Goal: Transaction & Acquisition: Download file/media

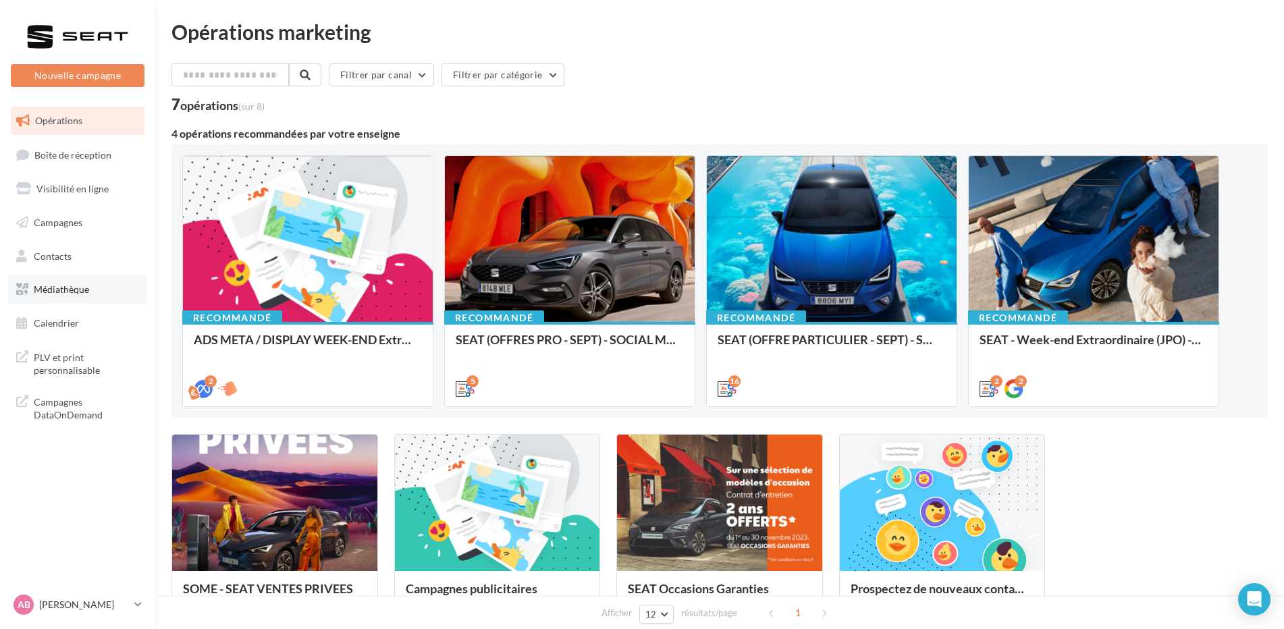
click at [90, 298] on link "Médiathèque" at bounding box center [77, 289] width 139 height 28
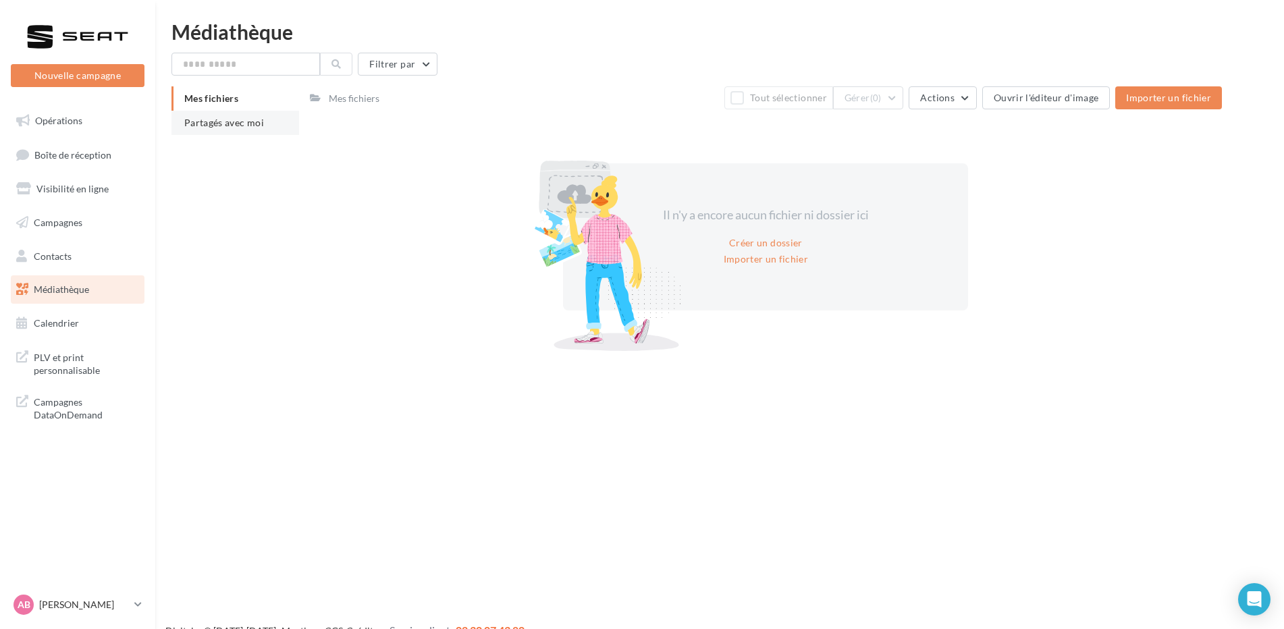
click at [219, 121] on span "Partagés avec moi" at bounding box center [224, 122] width 80 height 11
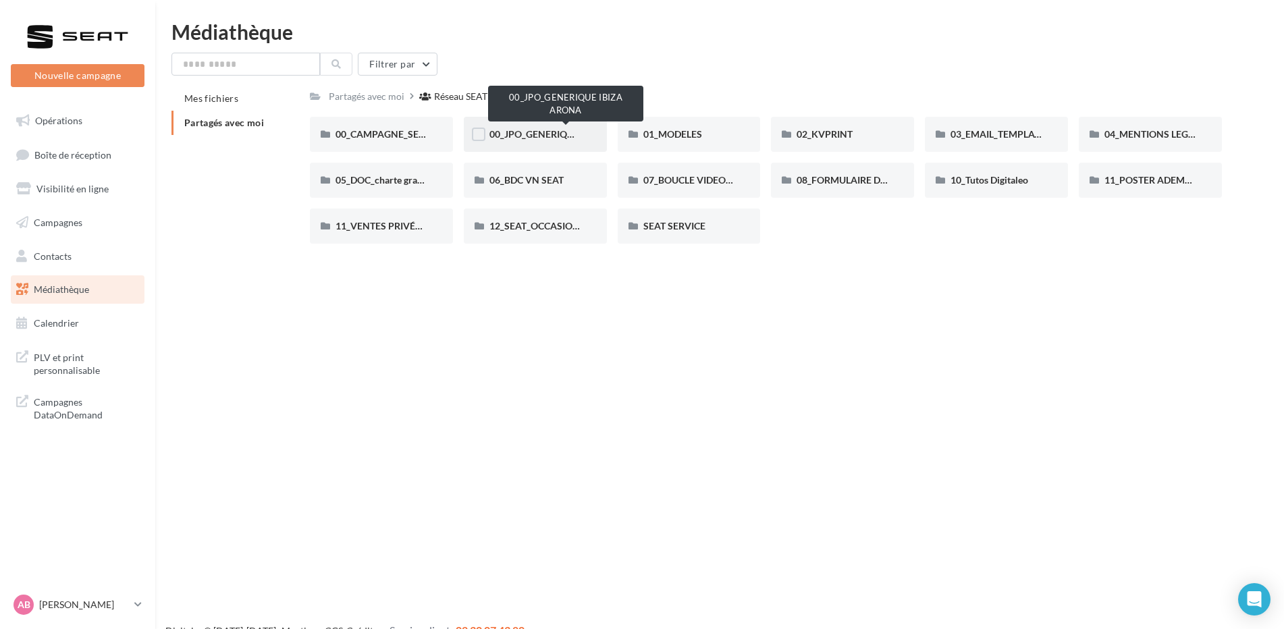
click at [560, 137] on span "00_JPO_GENERIQUE IBIZA ARONA" at bounding box center [565, 133] width 153 height 11
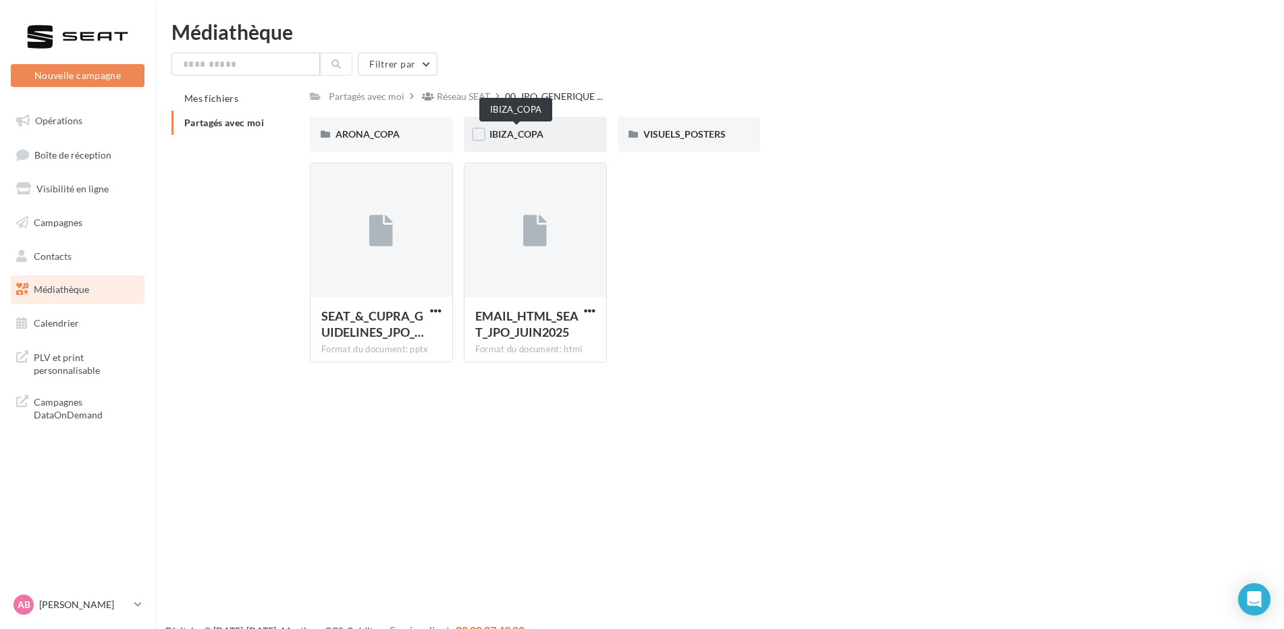
click at [533, 130] on span "IBIZA_COPA" at bounding box center [516, 133] width 54 height 11
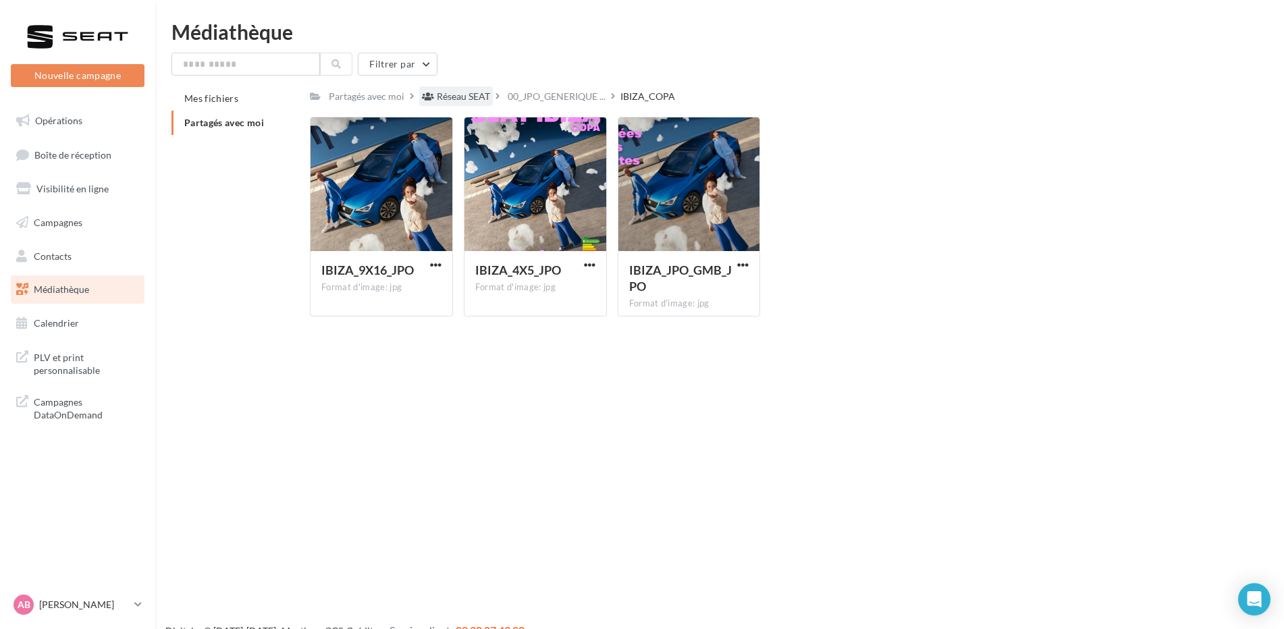
click at [458, 97] on div "Réseau SEAT" at bounding box center [463, 97] width 53 height 14
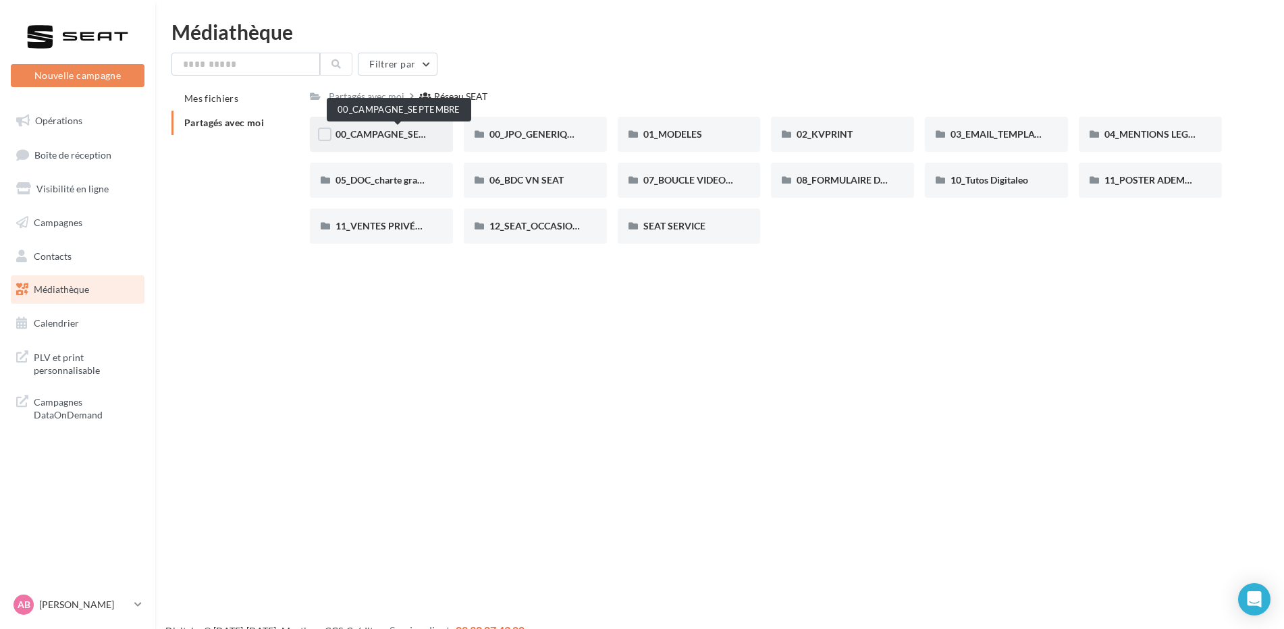
click at [392, 138] on span "00_CAMPAGNE_SEPTEMBRE" at bounding box center [399, 133] width 126 height 11
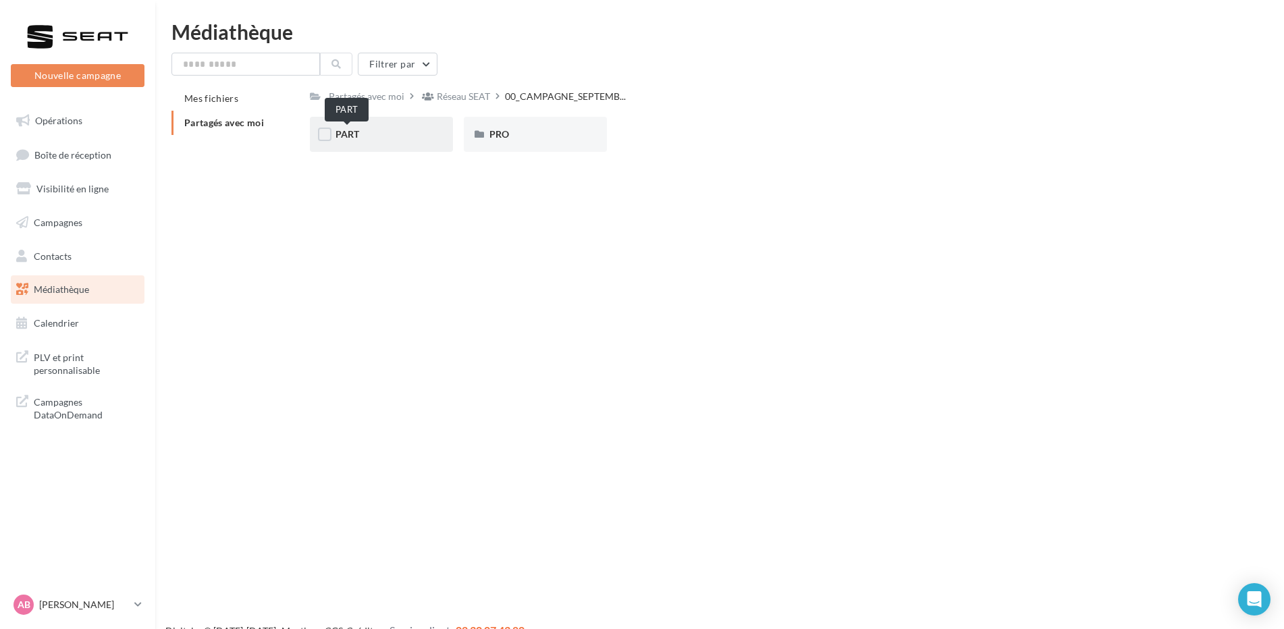
click at [357, 131] on span "PART" at bounding box center [348, 133] width 24 height 11
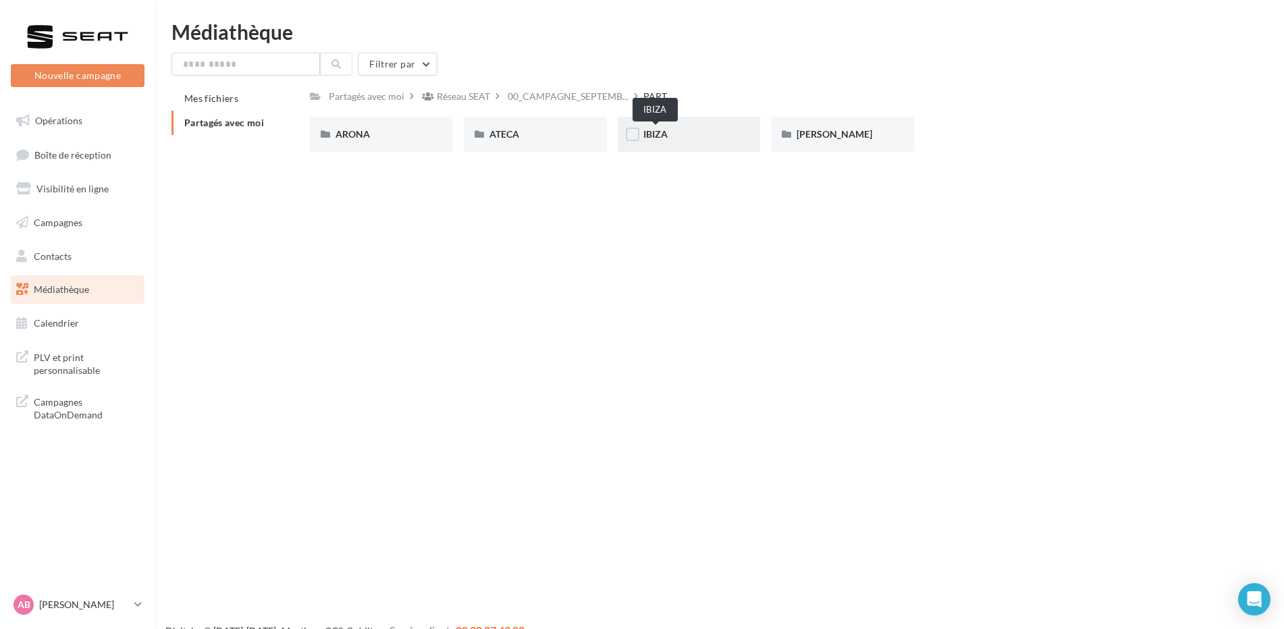
click at [656, 133] on span "IBIZA" at bounding box center [655, 133] width 24 height 11
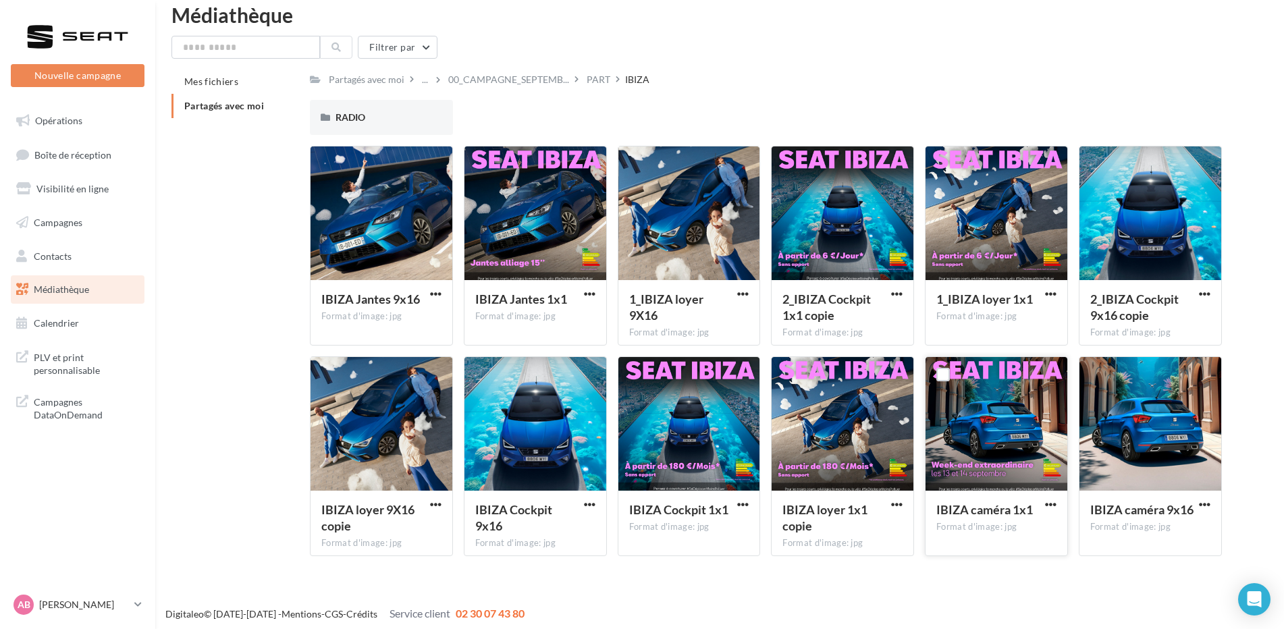
scroll to position [22, 0]
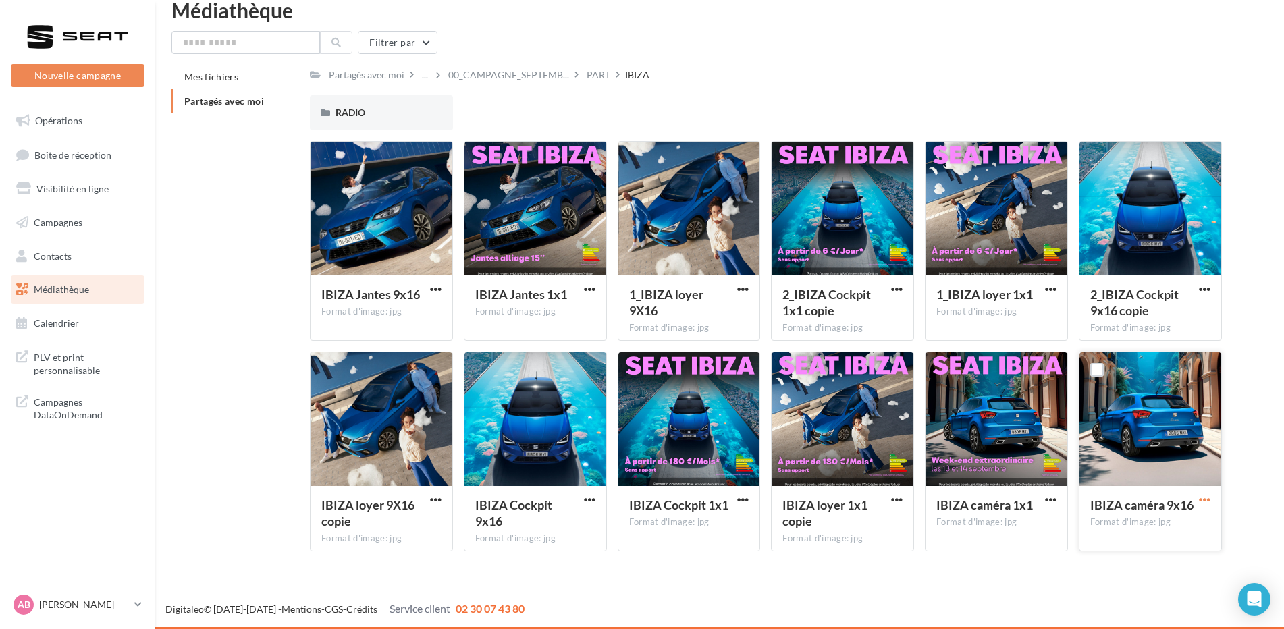
click at [1209, 502] on span "button" at bounding box center [1204, 499] width 11 height 11
click at [1146, 521] on button "Télécharger" at bounding box center [1145, 526] width 135 height 35
click at [599, 81] on div "PART" at bounding box center [599, 75] width 24 height 14
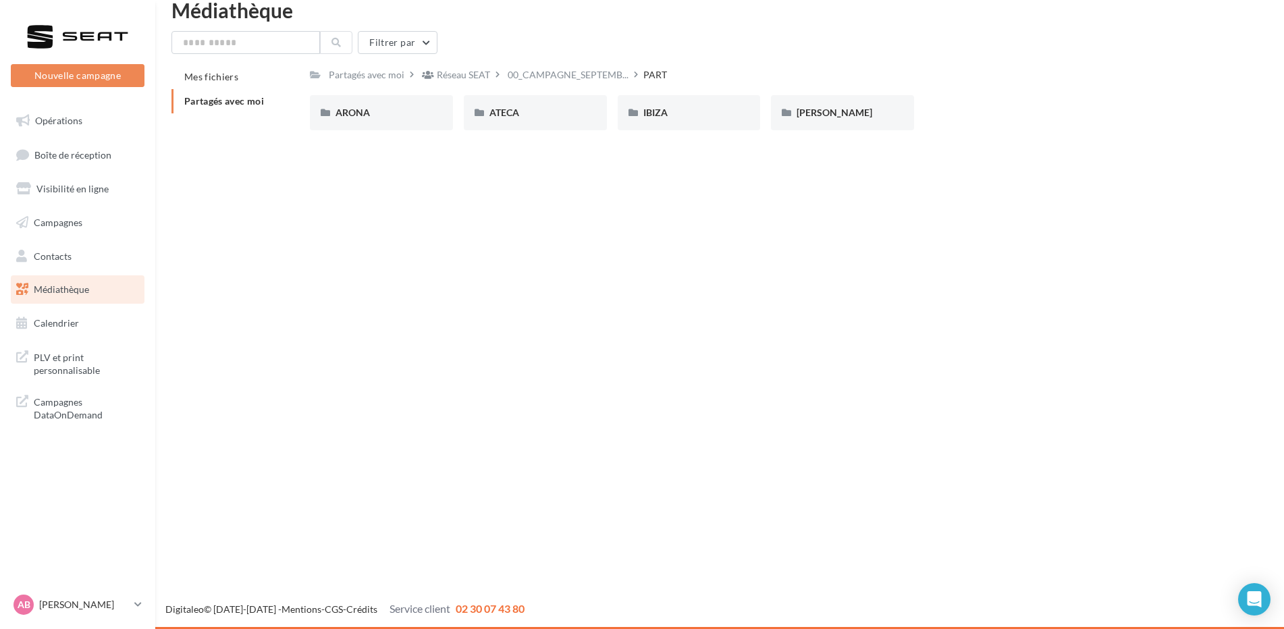
click at [548, 86] on div "Partagés avec moi Réseau SEAT 00_CAMPAGNE_SEPTEMB... PART Rs Partagé par [PERSO…" at bounding box center [766, 103] width 912 height 76
click at [548, 77] on span "00_CAMPAGNE_SEPTEMB..." at bounding box center [568, 75] width 121 height 14
click at [377, 111] on div "PART" at bounding box center [382, 113] width 92 height 14
click at [467, 74] on div "Réseau SEAT" at bounding box center [463, 75] width 53 height 14
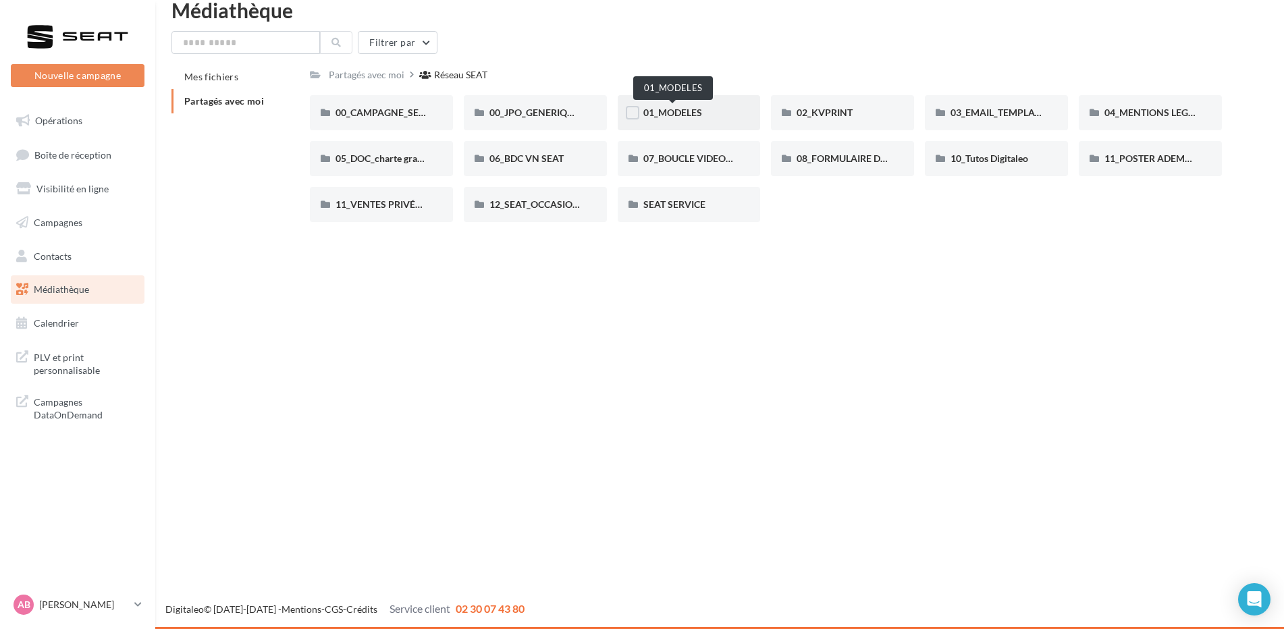
click at [679, 115] on span "01_MODELES" at bounding box center [672, 112] width 59 height 11
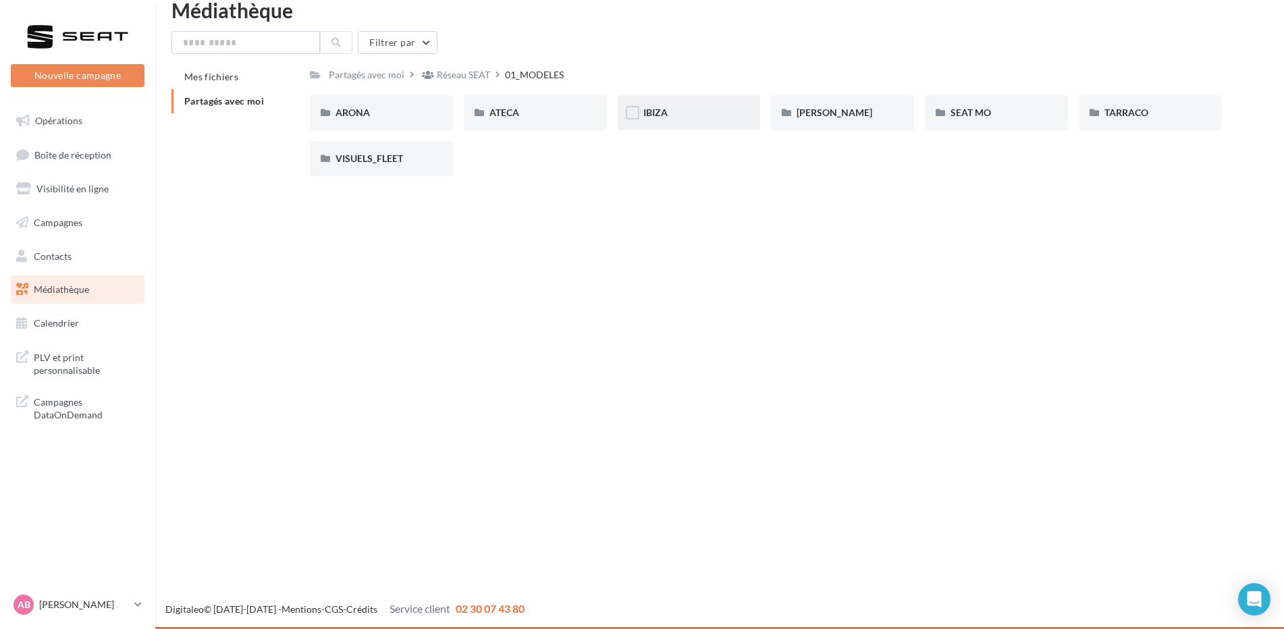
click at [693, 115] on div "IBIZA" at bounding box center [689, 113] width 92 height 14
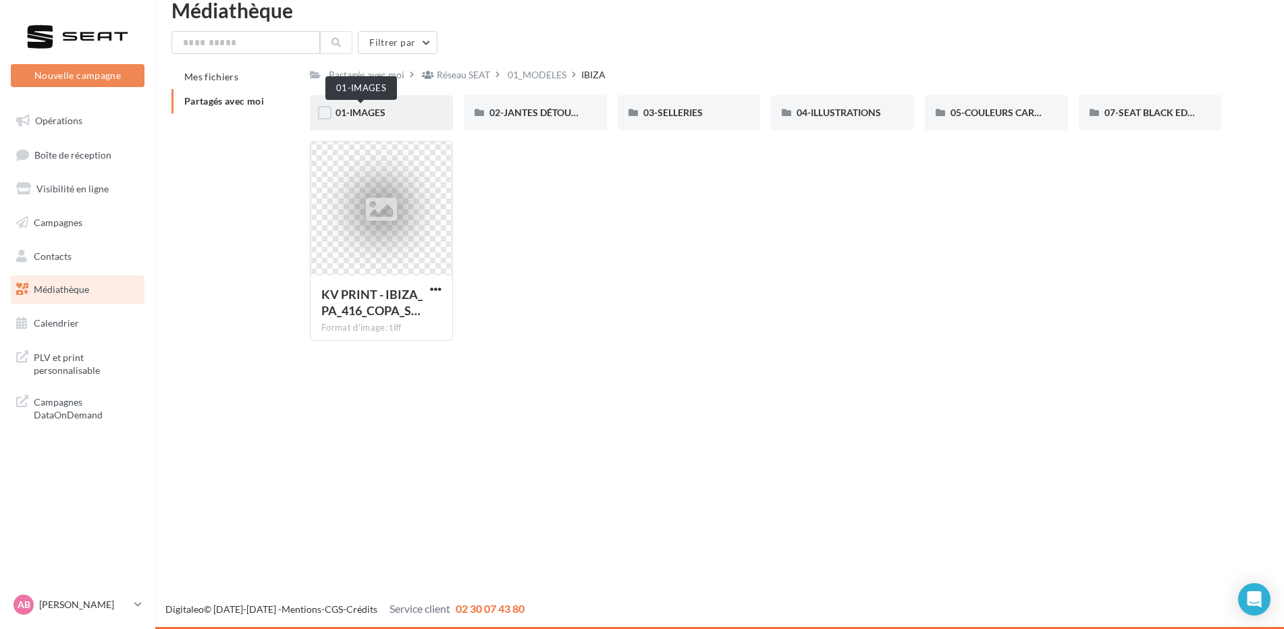
click at [344, 111] on span "01-IMAGES" at bounding box center [361, 112] width 50 height 11
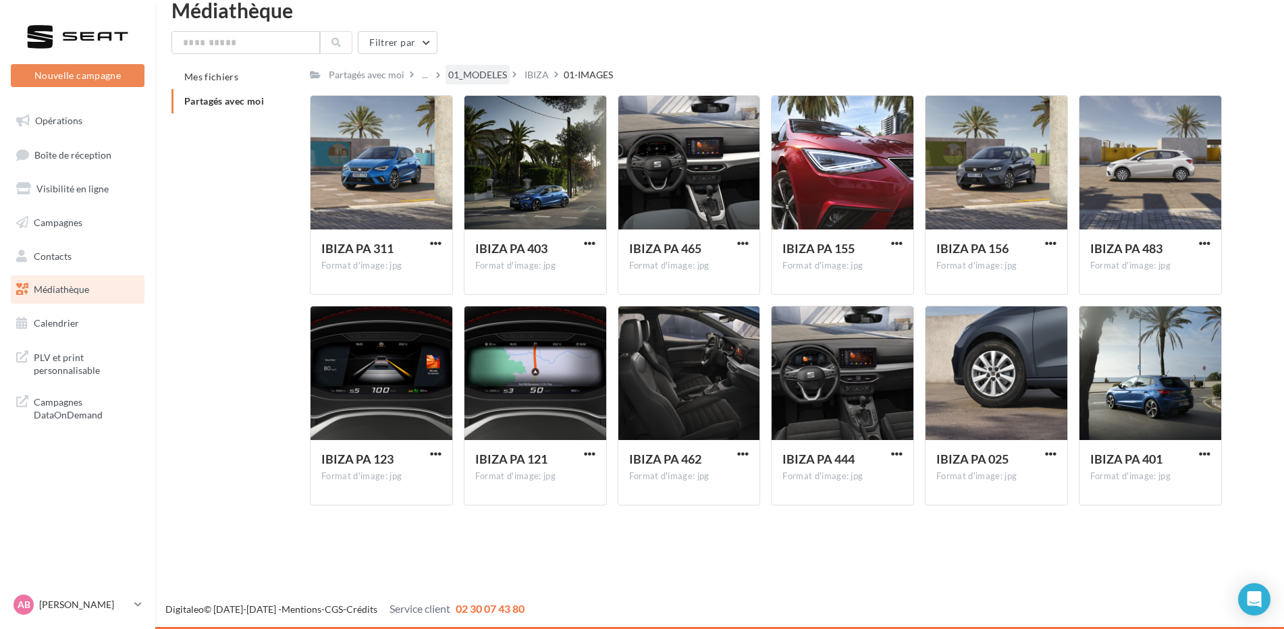
click at [474, 82] on div "01_MODELES" at bounding box center [477, 75] width 59 height 14
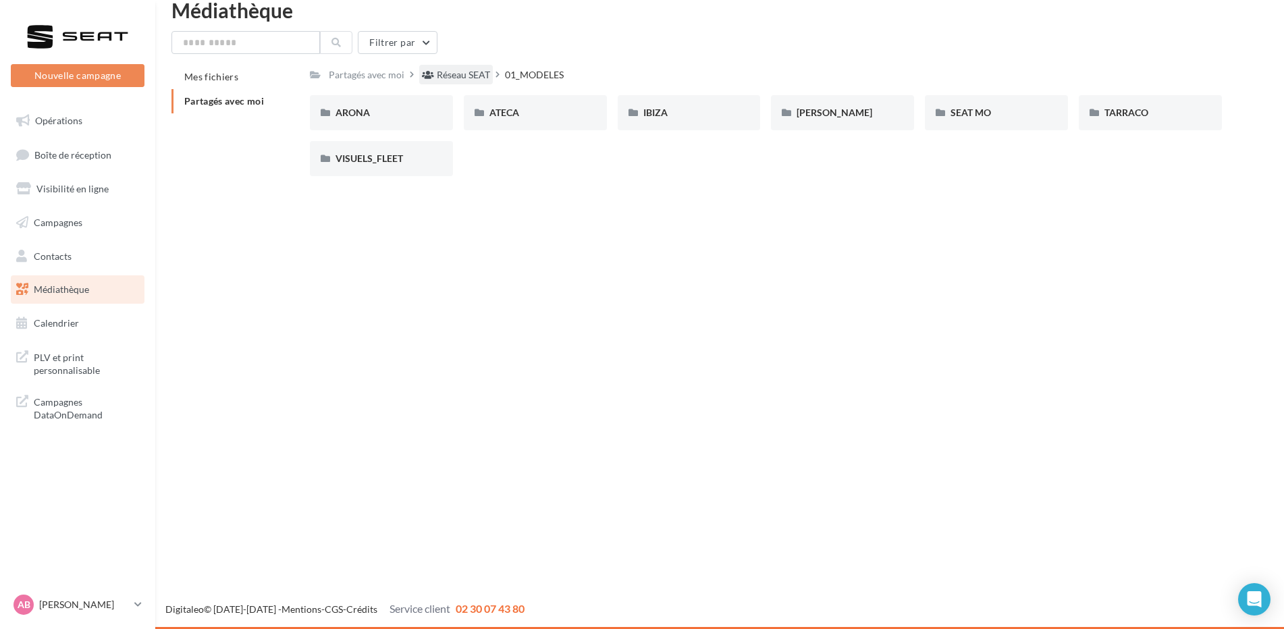
click at [458, 76] on div "Réseau SEAT" at bounding box center [463, 75] width 53 height 14
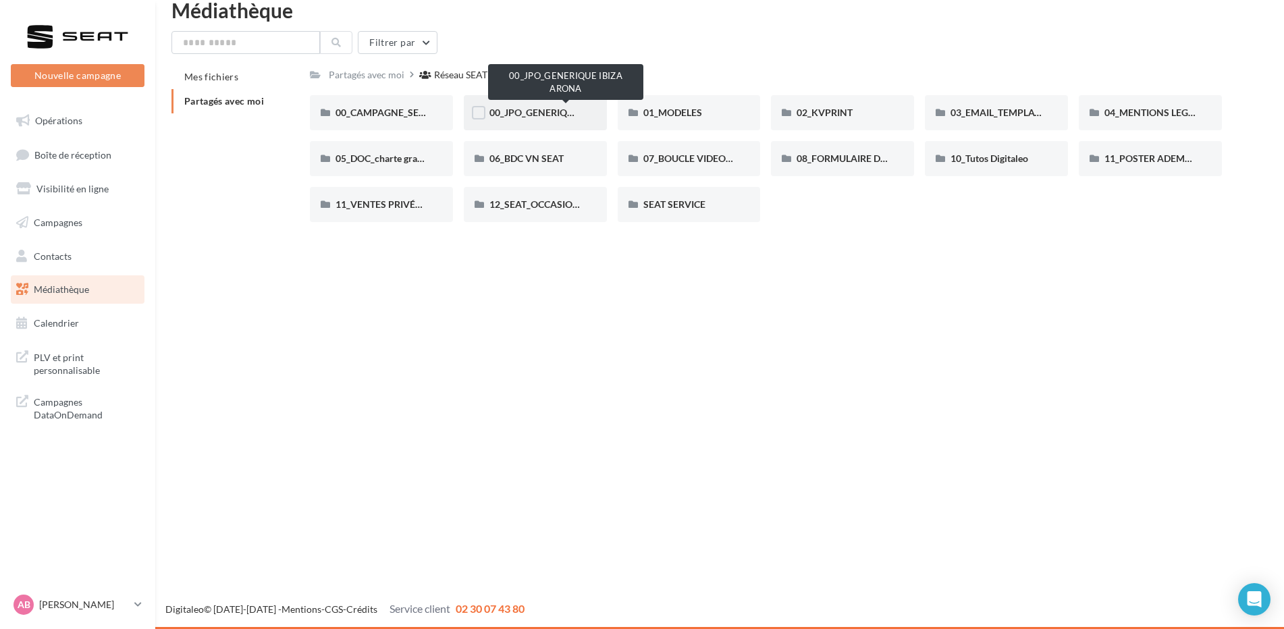
click at [536, 112] on span "00_JPO_GENERIQUE IBIZA ARONA" at bounding box center [565, 112] width 153 height 11
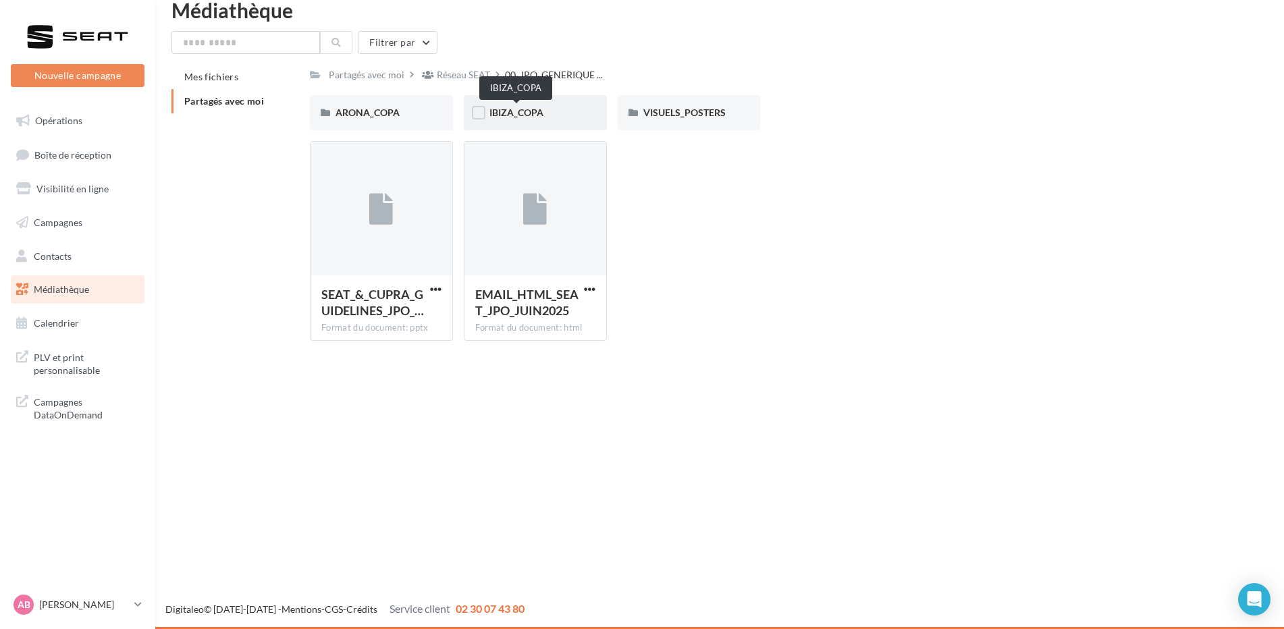
click at [524, 110] on span "IBIZA_COPA" at bounding box center [516, 112] width 54 height 11
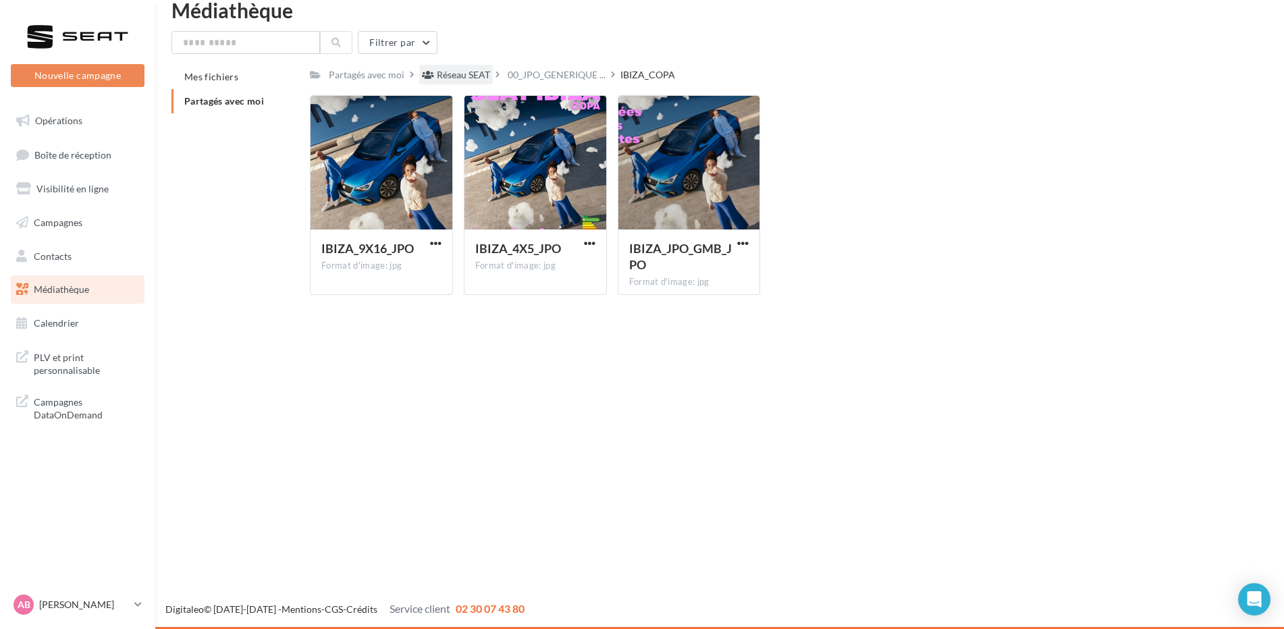
click at [462, 73] on div "Réseau SEAT" at bounding box center [463, 75] width 53 height 14
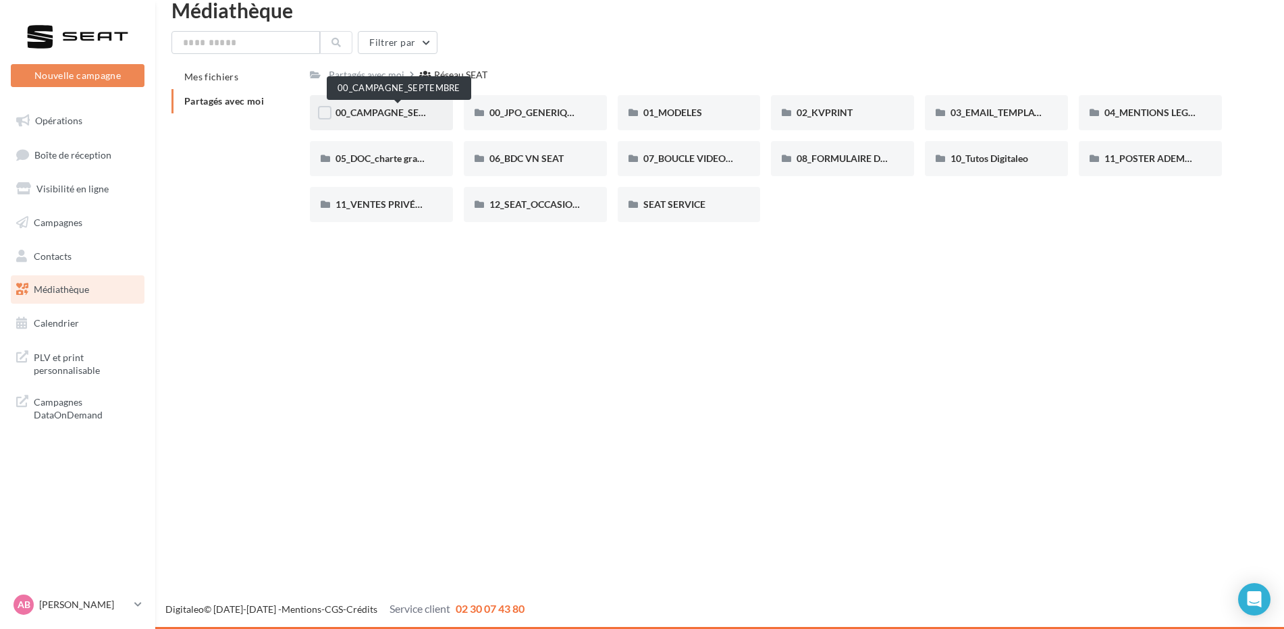
click at [388, 114] on span "00_CAMPAGNE_SEPTEMBRE" at bounding box center [399, 112] width 126 height 11
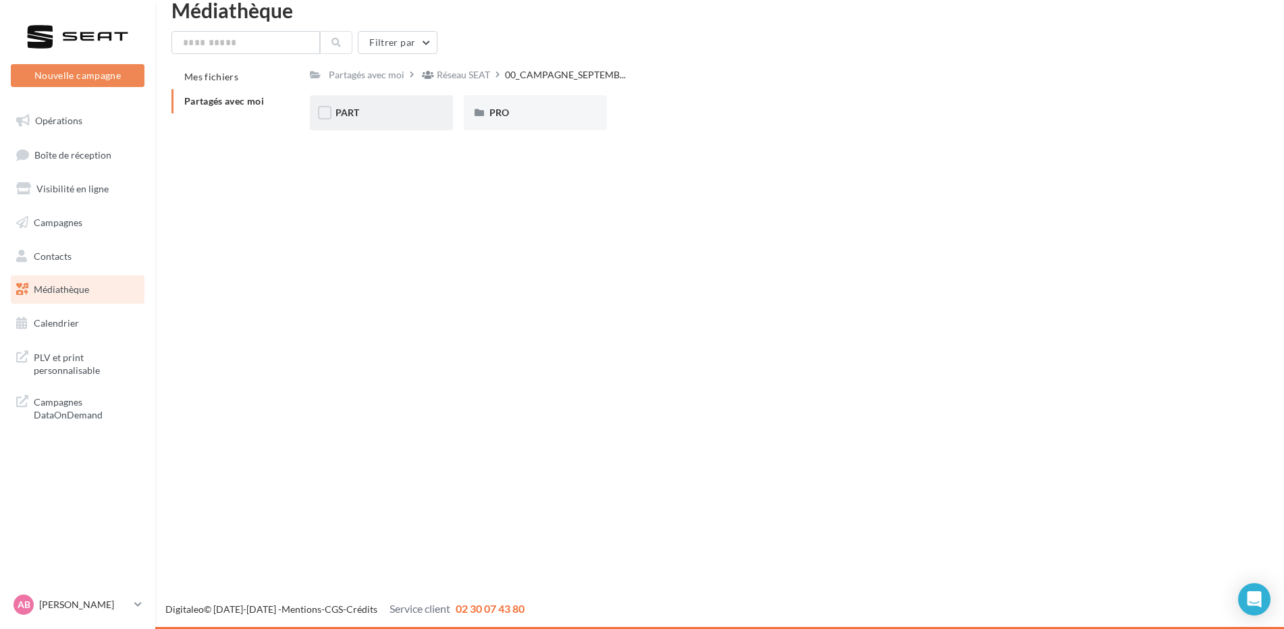
click at [385, 118] on div "PART" at bounding box center [382, 113] width 92 height 14
click at [384, 112] on div "ARONA" at bounding box center [382, 113] width 92 height 14
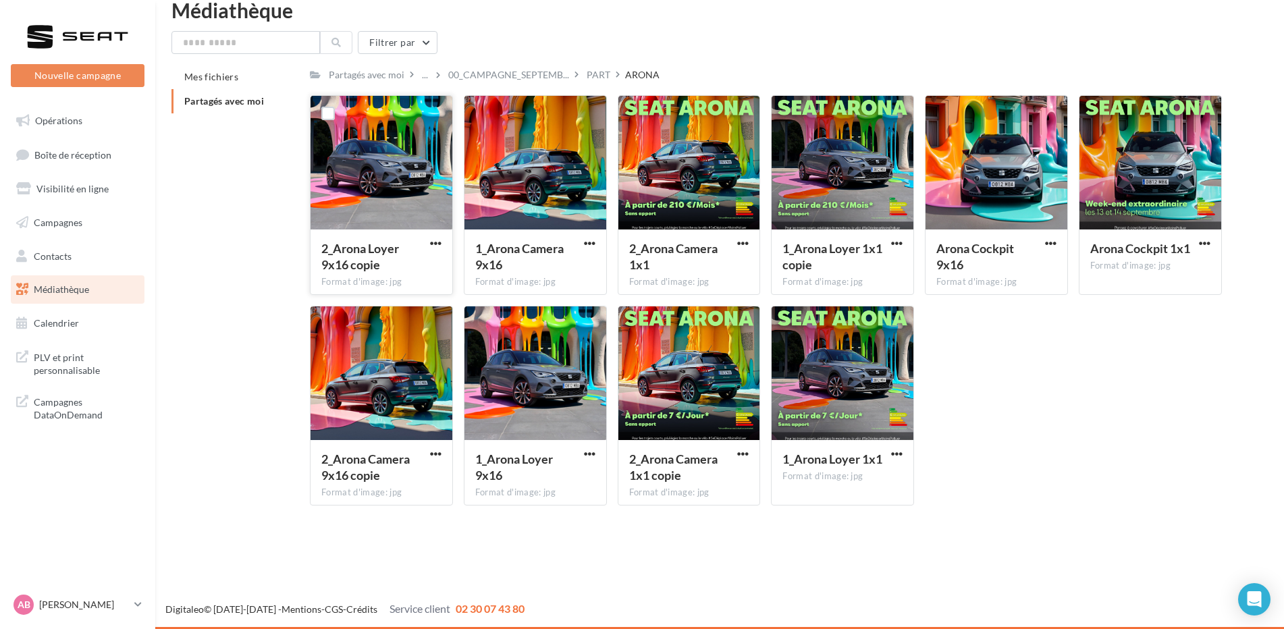
click at [400, 209] on div at bounding box center [382, 163] width 142 height 135
click at [432, 242] on span "button" at bounding box center [435, 243] width 11 height 11
click at [1050, 244] on span "button" at bounding box center [1050, 243] width 11 height 11
click at [1011, 273] on button "Télécharger" at bounding box center [991, 269] width 135 height 35
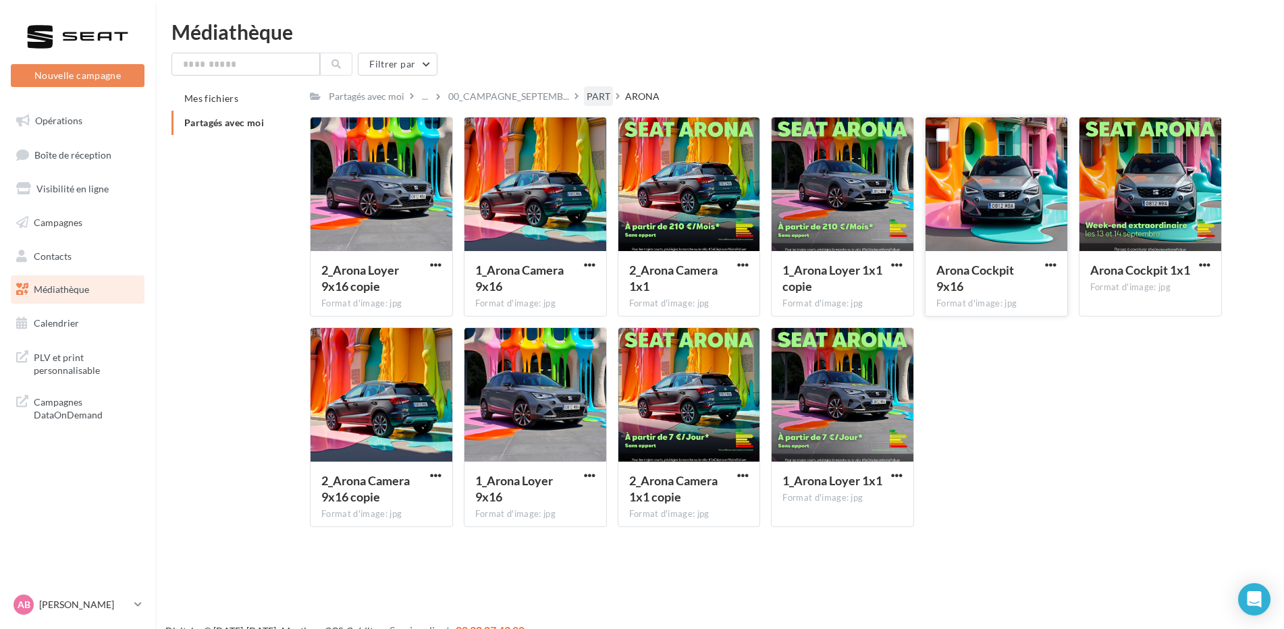
click at [591, 92] on div "PART" at bounding box center [599, 97] width 24 height 14
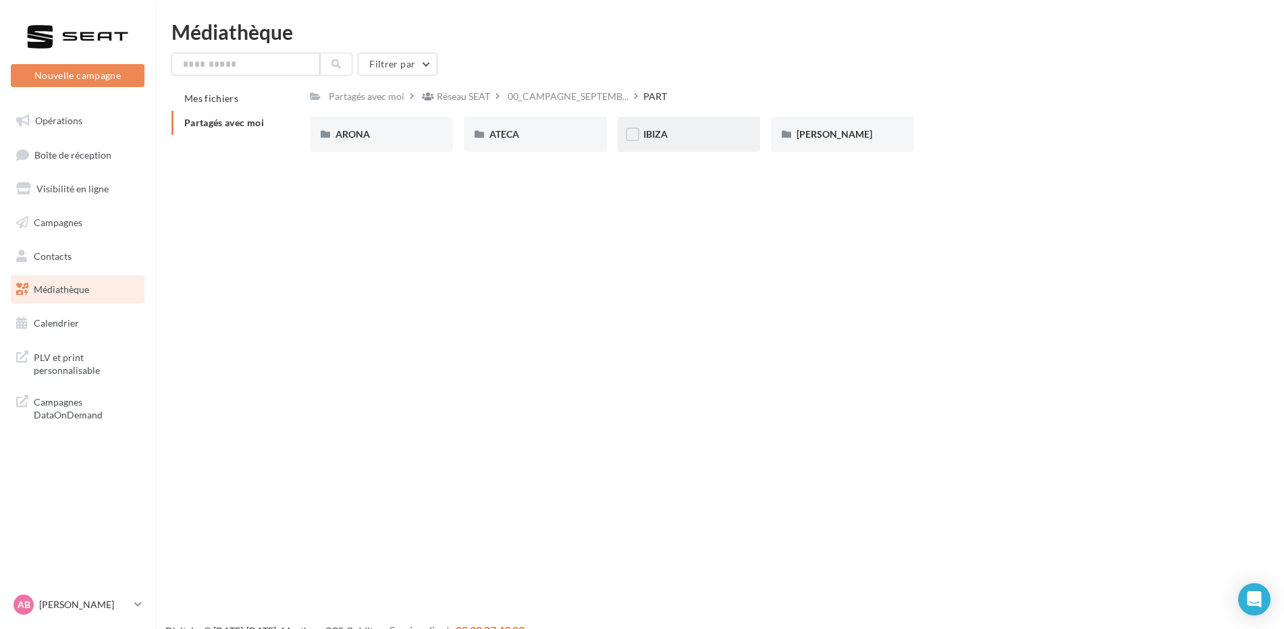
click at [654, 138] on span "IBIZA" at bounding box center [655, 133] width 24 height 11
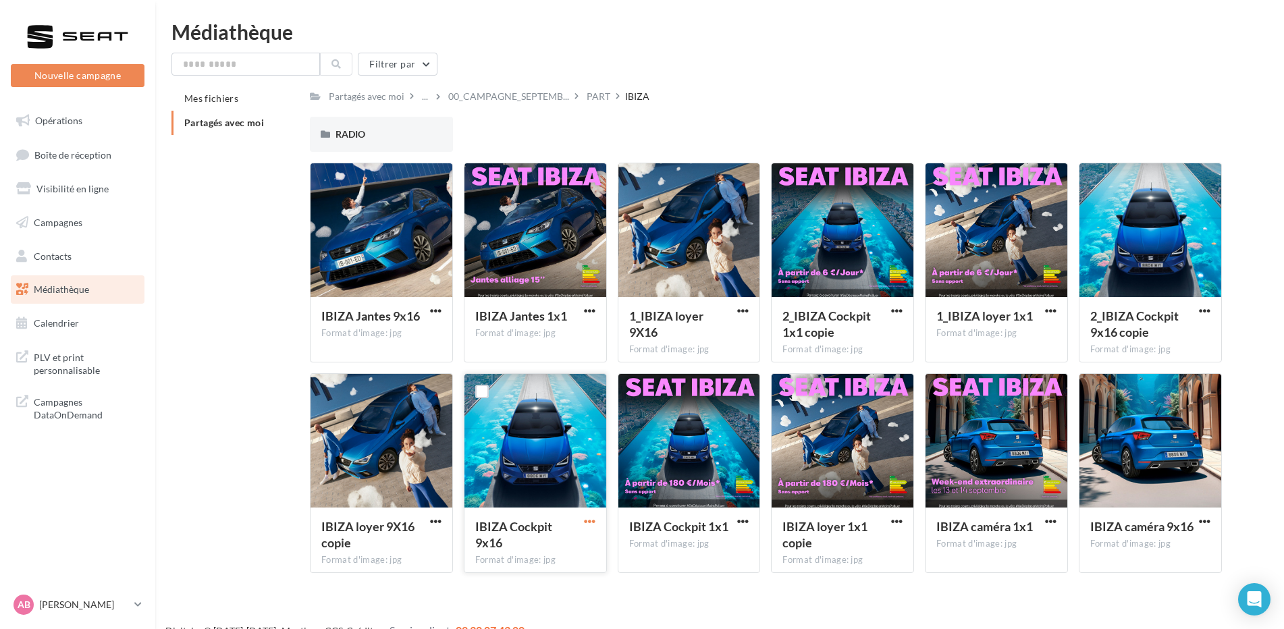
click at [592, 520] on span "button" at bounding box center [589, 521] width 11 height 11
click at [544, 538] on button "Télécharger" at bounding box center [530, 548] width 135 height 35
